Goal: Task Accomplishment & Management: Manage account settings

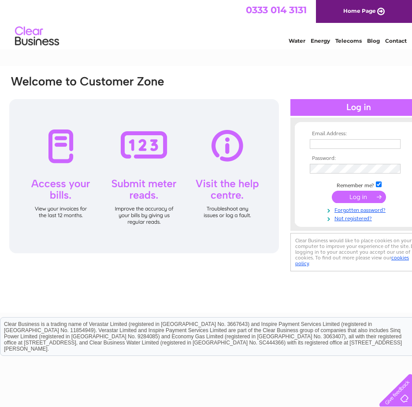
type input "[EMAIL_ADDRESS][DOMAIN_NAME]"
click at [360, 197] on input "submit" at bounding box center [359, 197] width 54 height 12
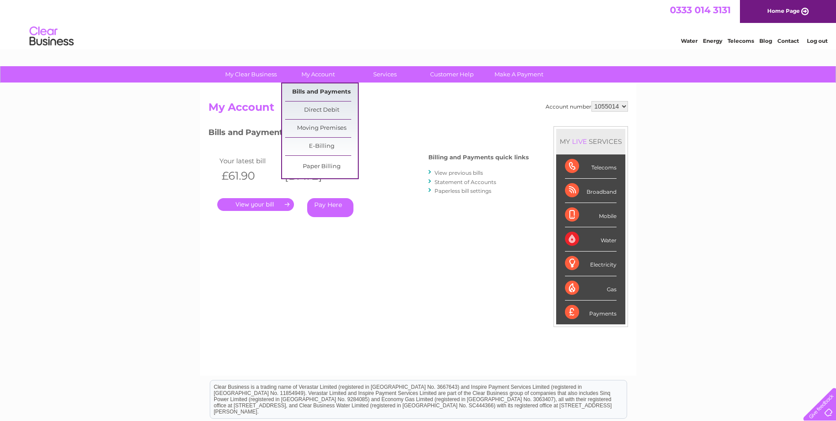
click at [330, 93] on link "Bills and Payments" at bounding box center [321, 92] width 73 height 18
click at [334, 91] on link "Bills and Payments" at bounding box center [321, 92] width 73 height 18
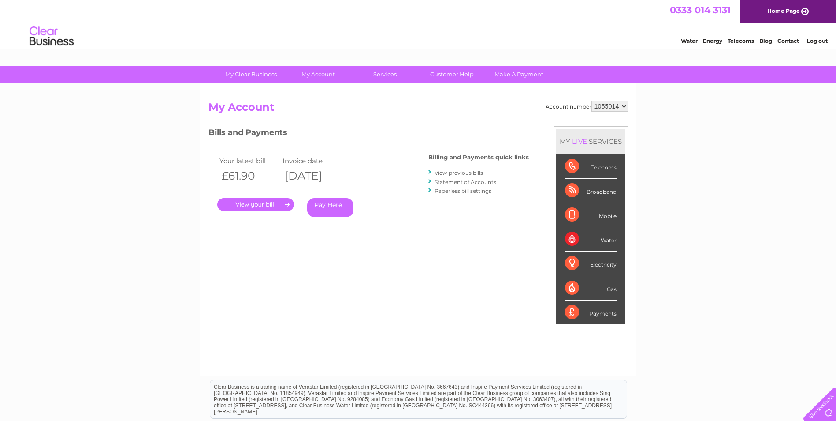
click at [287, 205] on link "." at bounding box center [255, 204] width 77 height 13
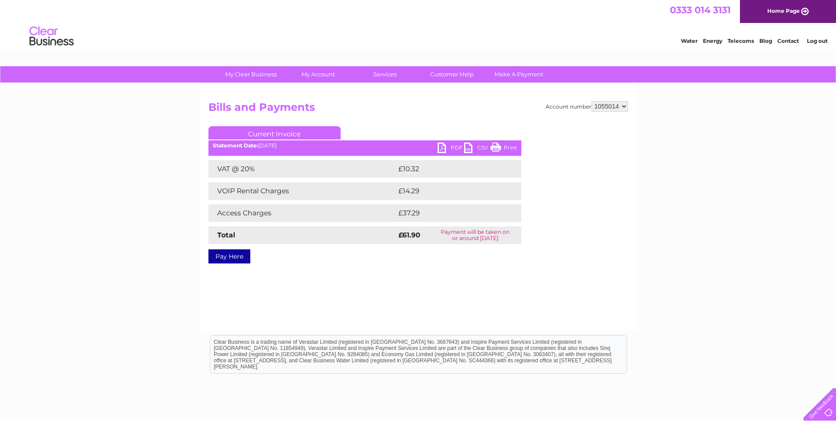
click at [444, 148] on link "PDF" at bounding box center [451, 148] width 26 height 13
